Goal: Task Accomplishment & Management: Complete application form

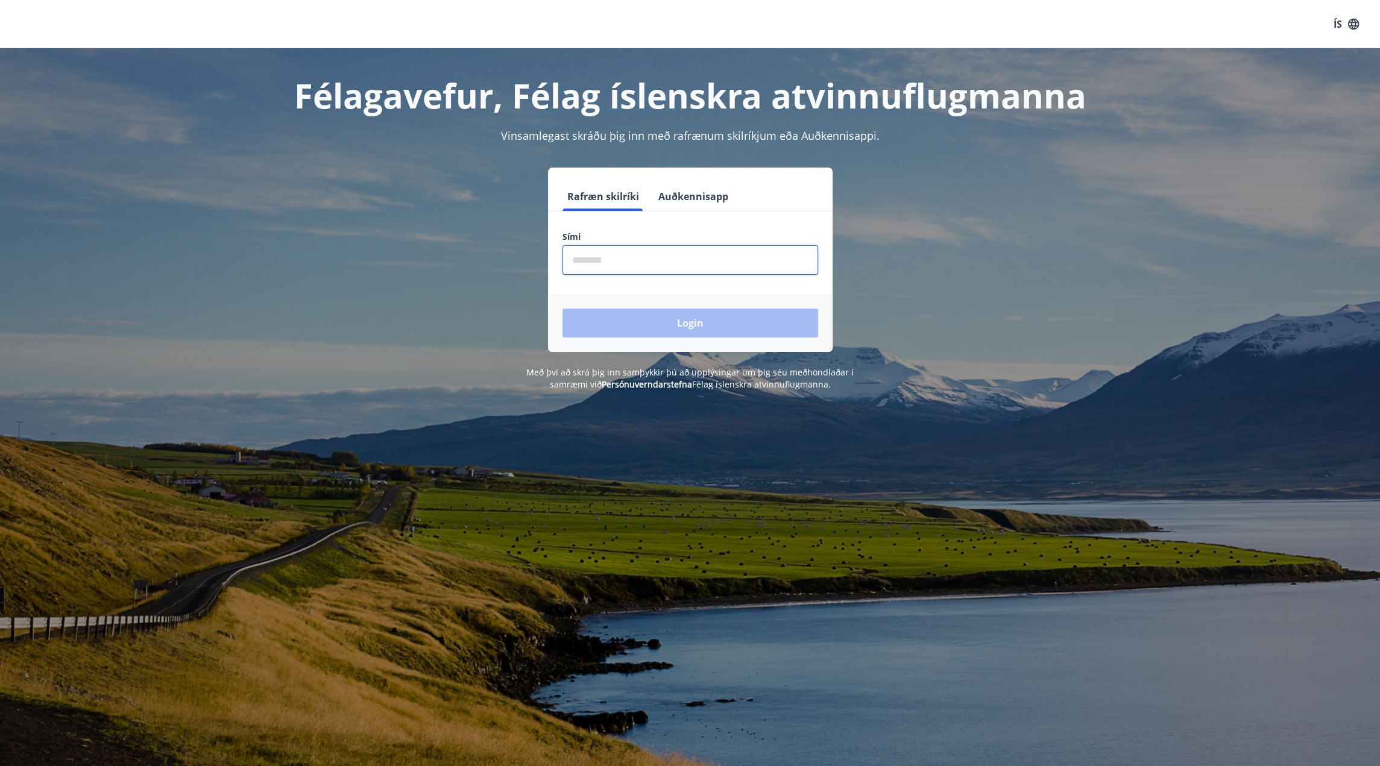
click at [610, 260] on input "phone" at bounding box center [691, 260] width 256 height 30
type input "********"
click at [563, 309] on button "Login" at bounding box center [691, 323] width 256 height 29
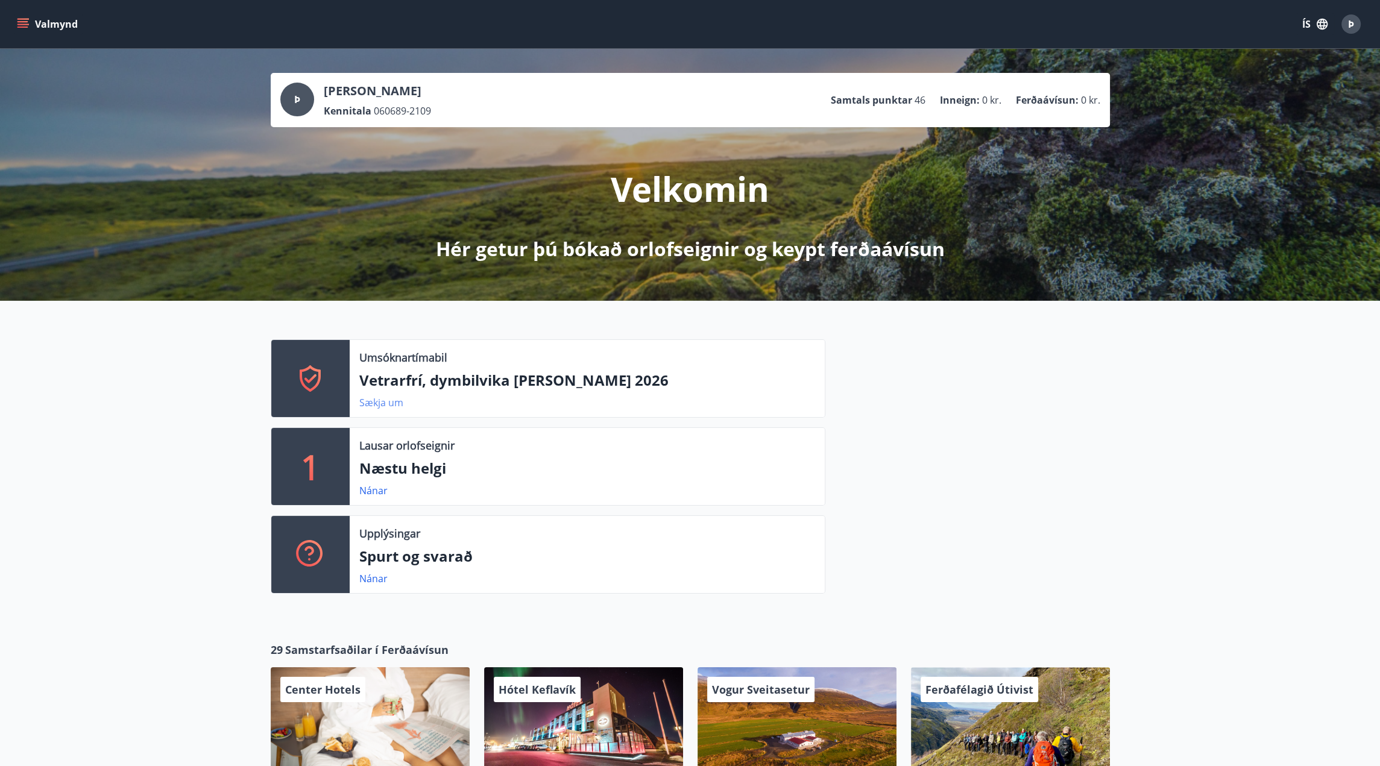
click at [381, 404] on link "Sækja um" at bounding box center [381, 402] width 44 height 13
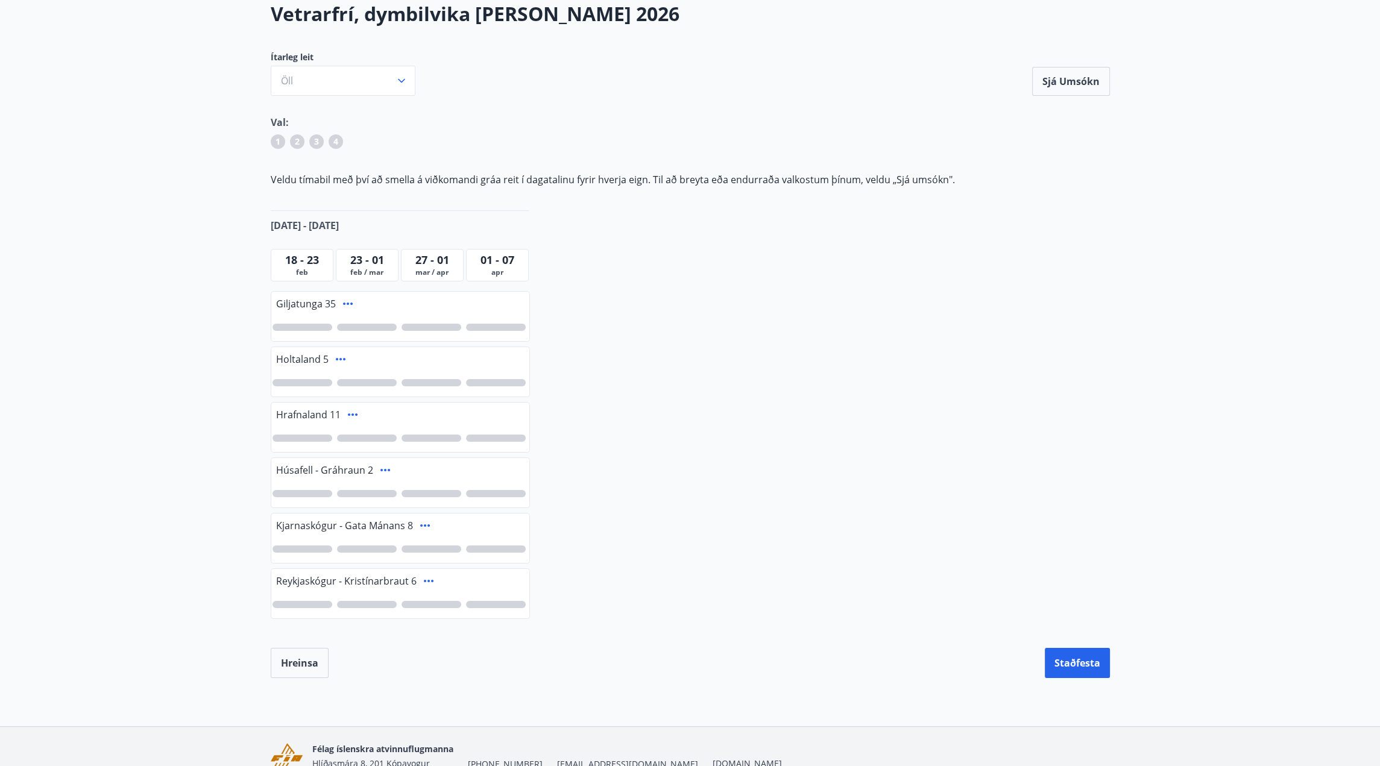
scroll to position [78, 0]
click at [352, 306] on icon at bounding box center [348, 302] width 14 height 14
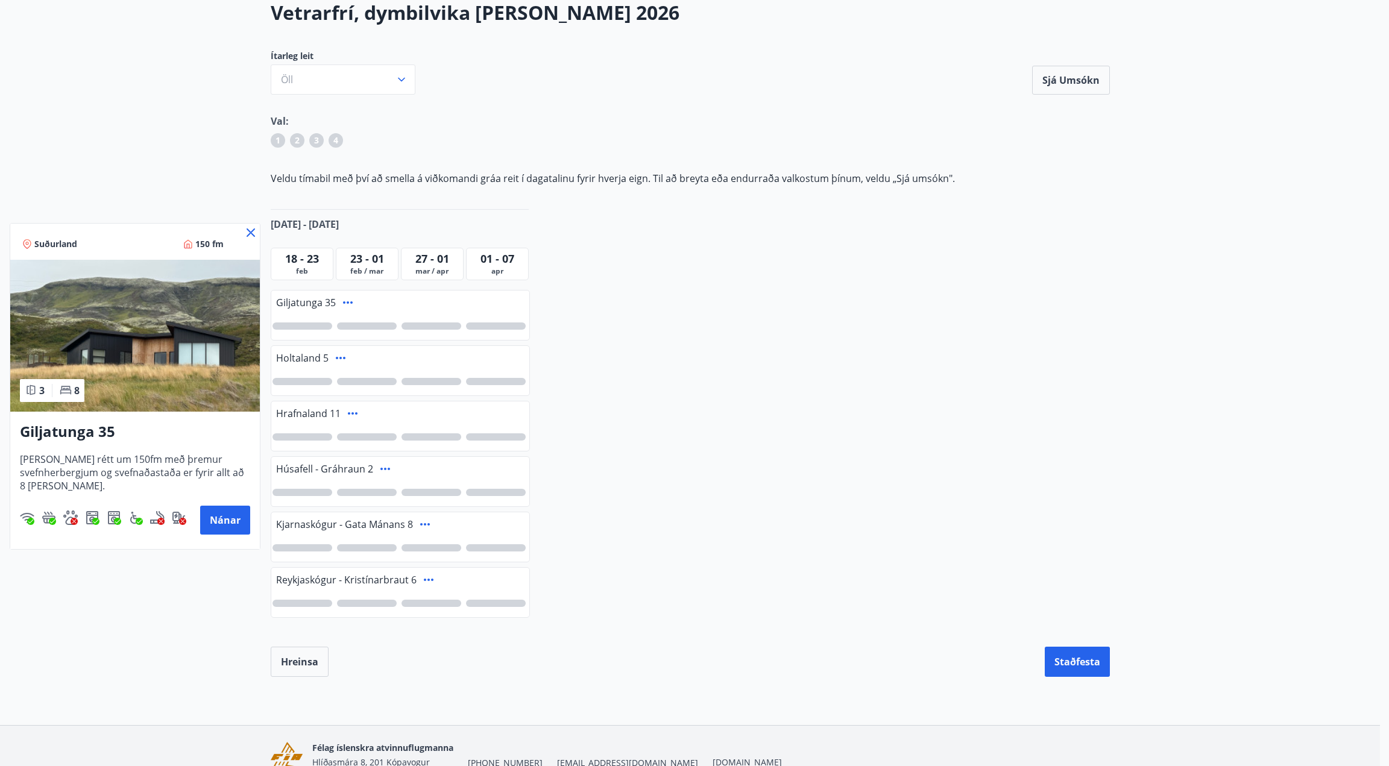
click at [535, 397] on div at bounding box center [694, 383] width 1389 height 766
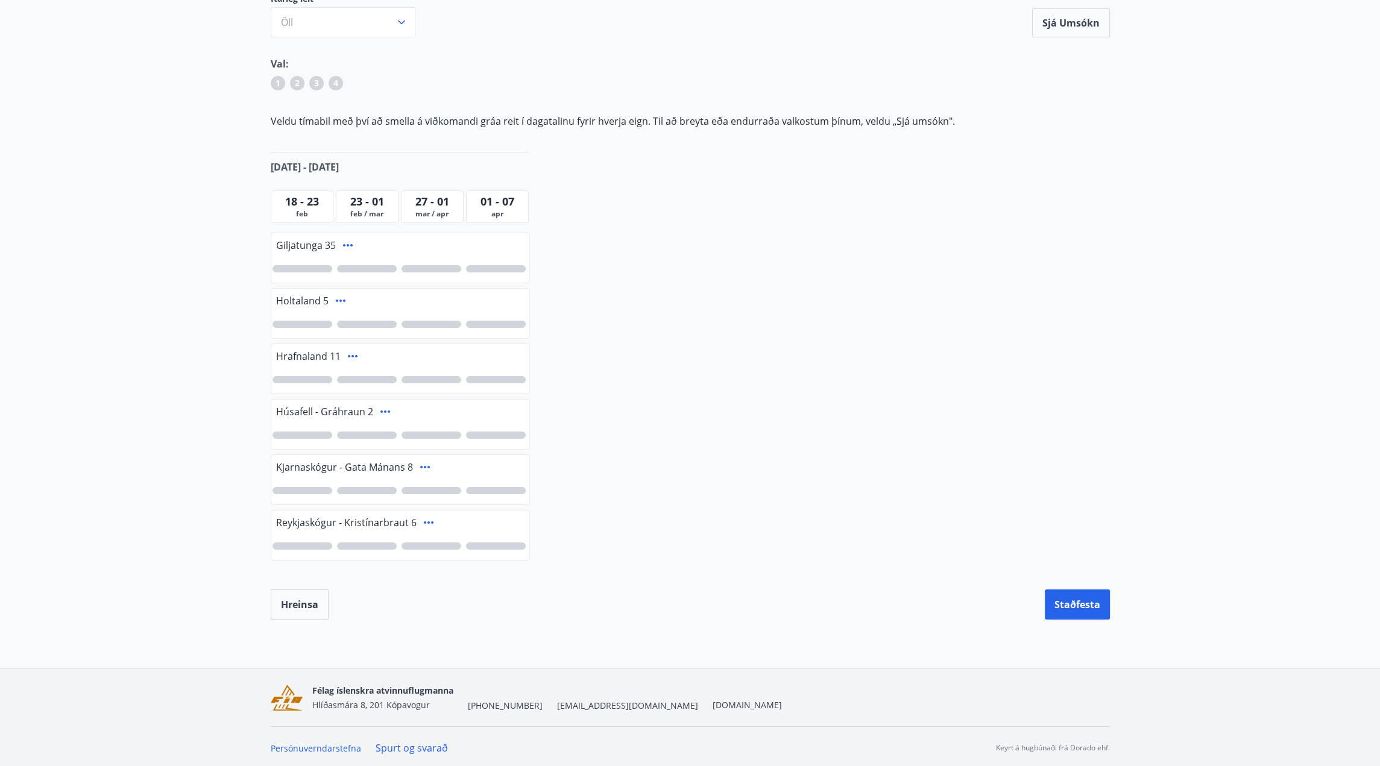
scroll to position [0, 0]
